Goal: Task Accomplishment & Management: Manage account settings

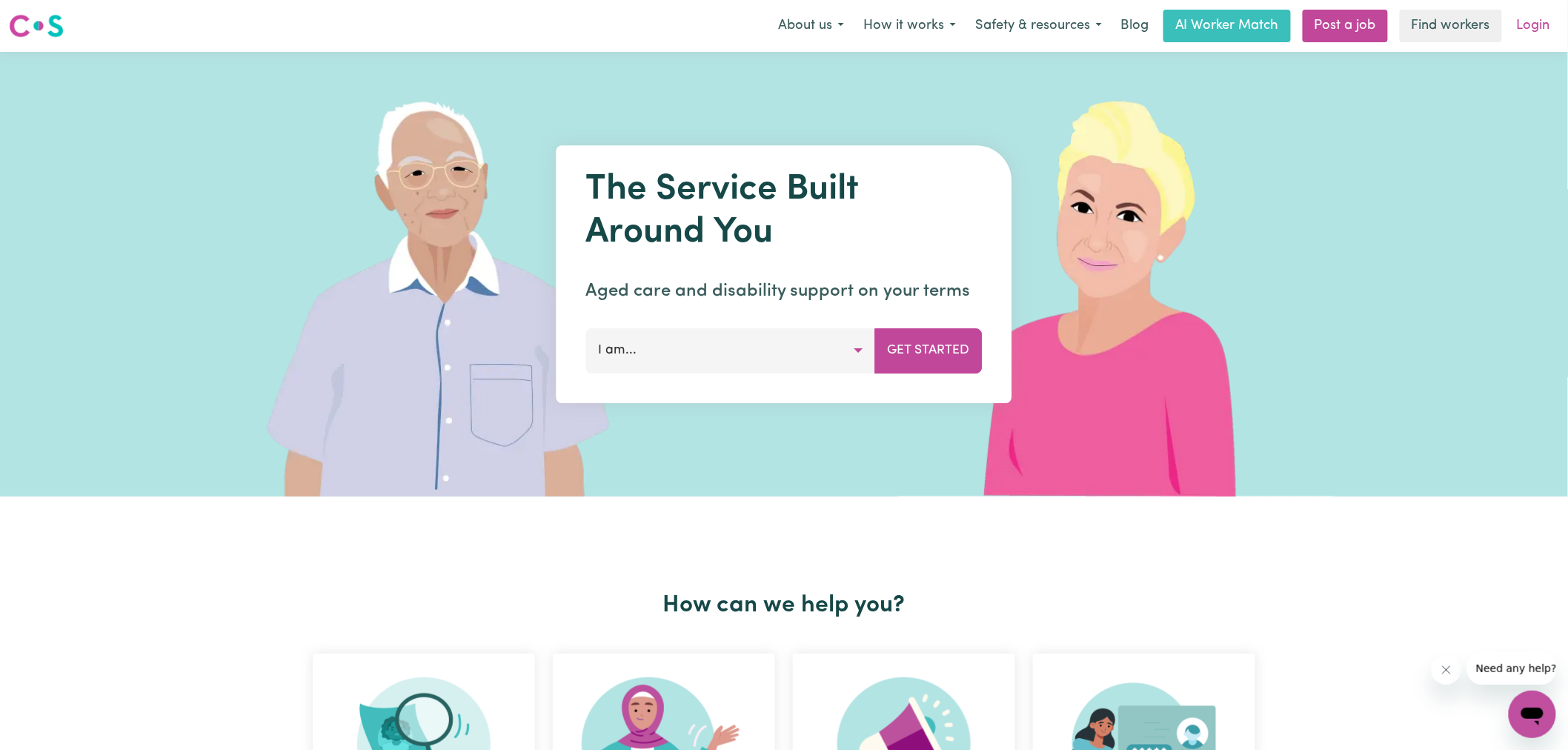
click at [1538, 17] on link "Login" at bounding box center [1533, 26] width 51 height 33
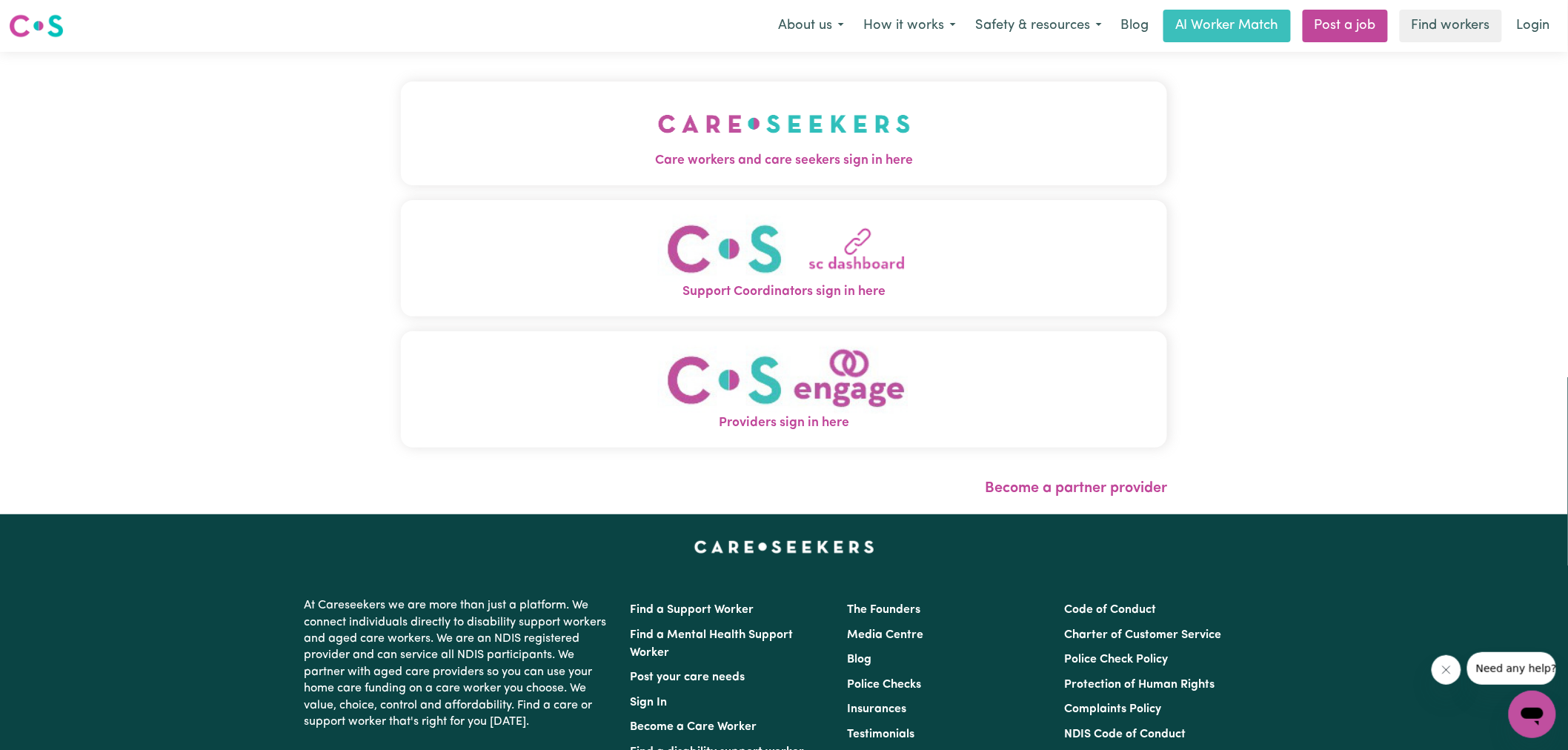
click at [796, 138] on img "Care workers and care seekers sign in here" at bounding box center [784, 123] width 253 height 55
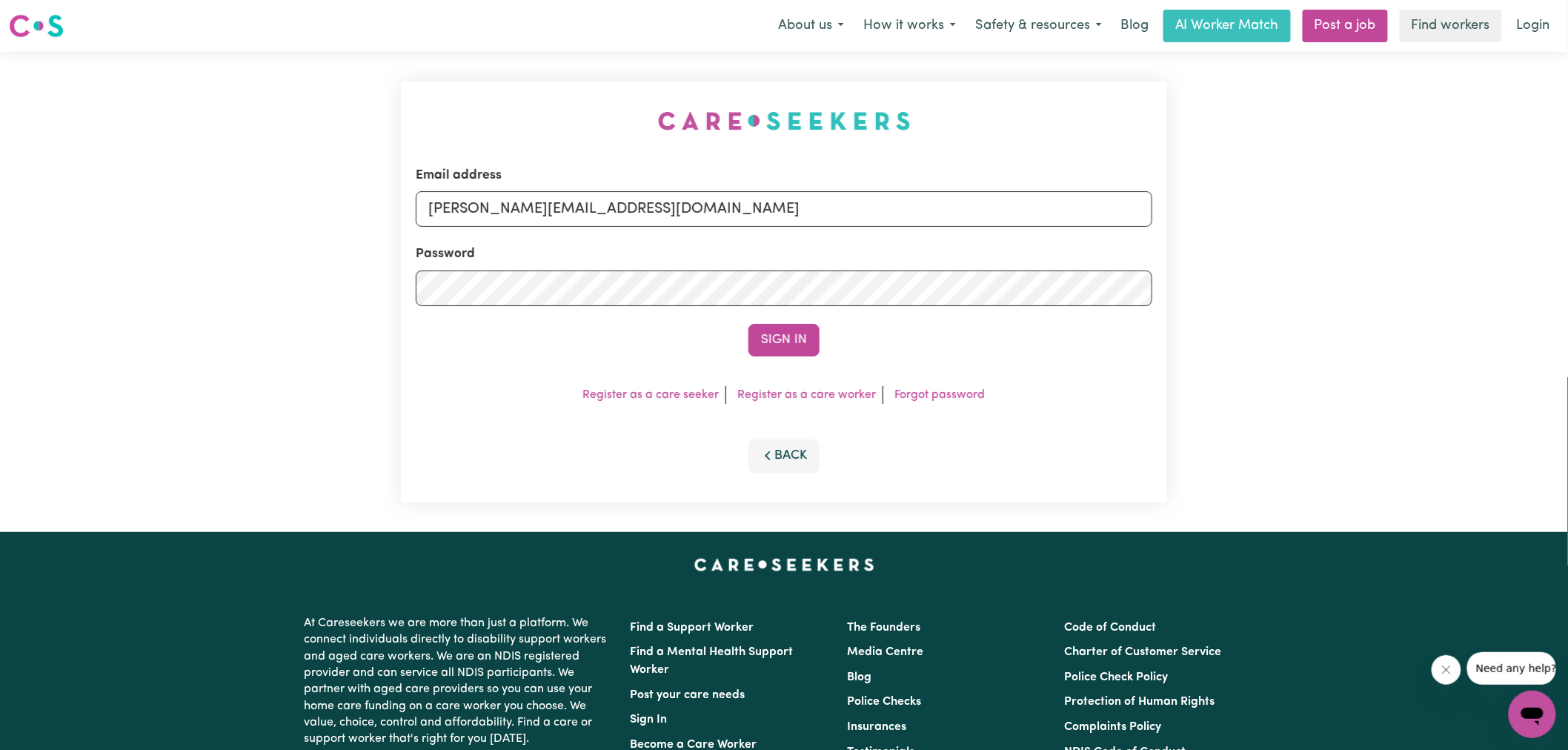
click at [316, 92] on div "Email address yvonne@careseekers.com.au Password Sign In Register as a care see…" at bounding box center [784, 291] width 1568 height 480
click at [722, 203] on input "yvonne@careseekers.com.au" at bounding box center [784, 209] width 737 height 36
drag, startPoint x: 521, startPoint y: 208, endPoint x: 1425, endPoint y: 261, distance: 905.6
click at [1425, 261] on div "Email address SUPERUSER~1047182563@qq.com Password Sign In Register as a care s…" at bounding box center [784, 291] width 1568 height 480
type input "superuser~radmiladinicYS@careseekers.com.au"
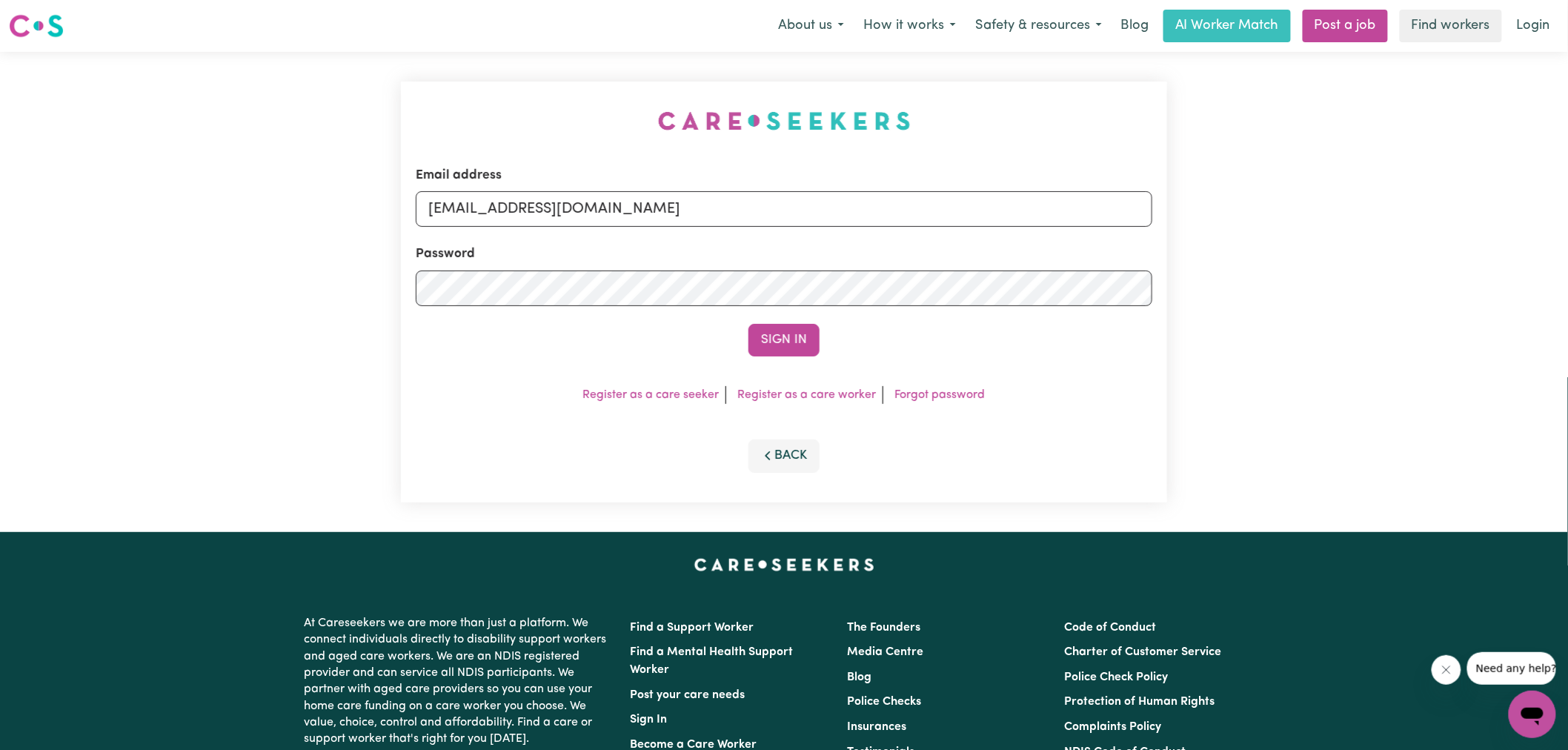
click at [749, 324] on button "Sign In" at bounding box center [784, 340] width 72 height 33
